Goal: Task Accomplishment & Management: Complete application form

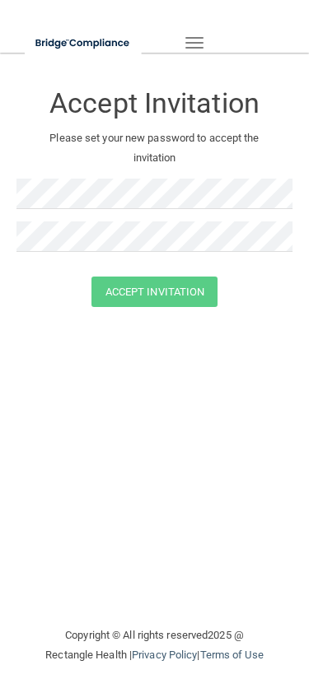
click at [188, 42] on span "button" at bounding box center [194, 43] width 18 height 2
click at [208, 29] on button "Toggle navigation" at bounding box center [194, 43] width 36 height 28
click at [129, 342] on div "Accept Invitation Please set your new password to accept the invitation Accept …" at bounding box center [154, 339] width 276 height 540
click at [195, 37] on span "button" at bounding box center [194, 38] width 18 height 2
click at [198, 29] on button "Toggle navigation" at bounding box center [194, 43] width 36 height 28
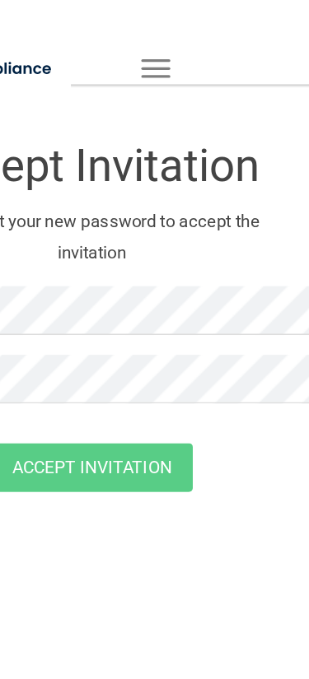
click at [176, 29] on button "Toggle navigation" at bounding box center [194, 43] width 36 height 28
click at [141, 256] on div at bounding box center [154, 242] width 276 height 43
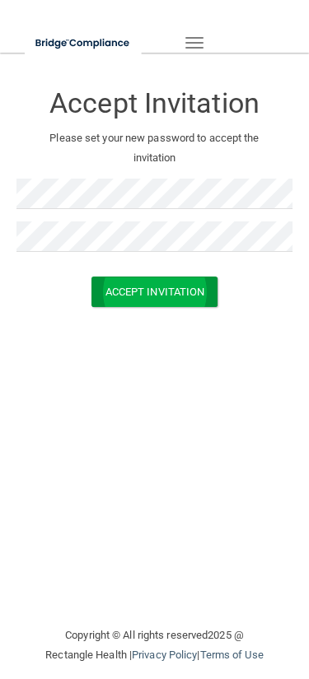
click at [142, 282] on button "Accept Invitation" at bounding box center [154, 292] width 127 height 30
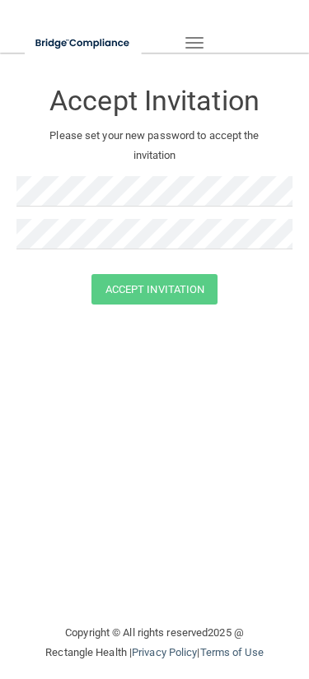
scroll to position [20, 0]
